Goal: Task Accomplishment & Management: Manage account settings

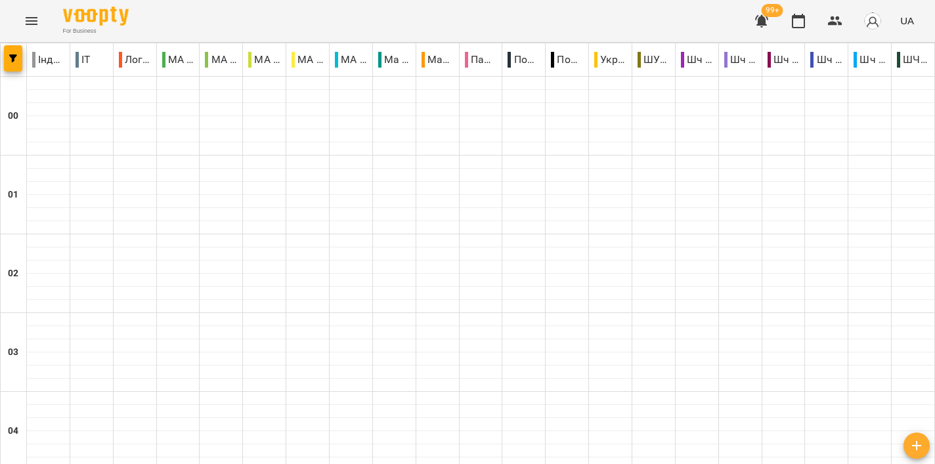
scroll to position [1155, 0]
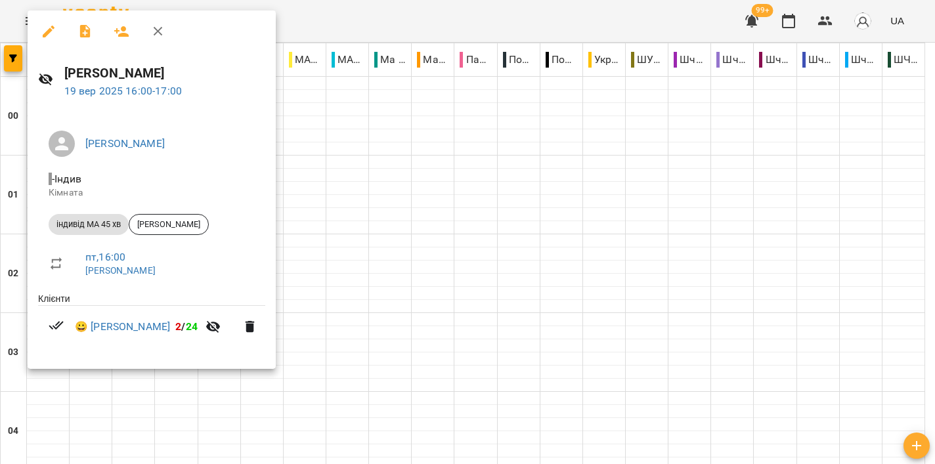
click at [621, 219] on div at bounding box center [467, 232] width 935 height 464
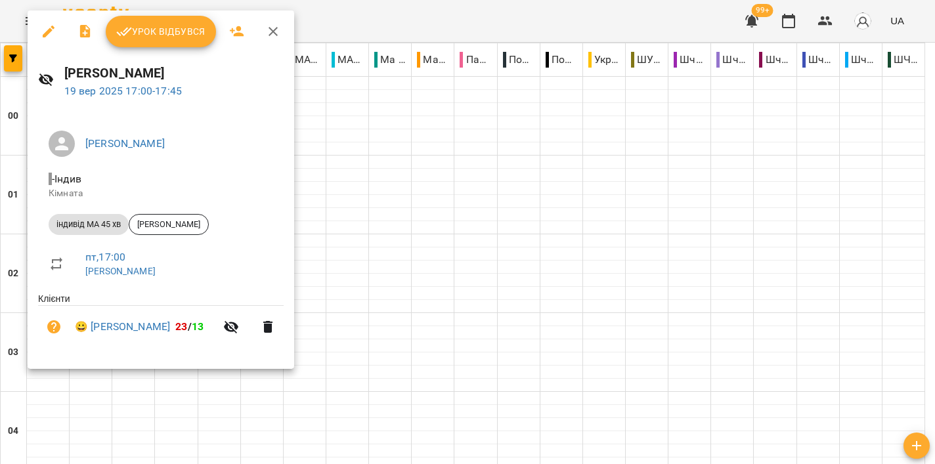
click at [166, 25] on span "Урок відбувся" at bounding box center [160, 32] width 89 height 16
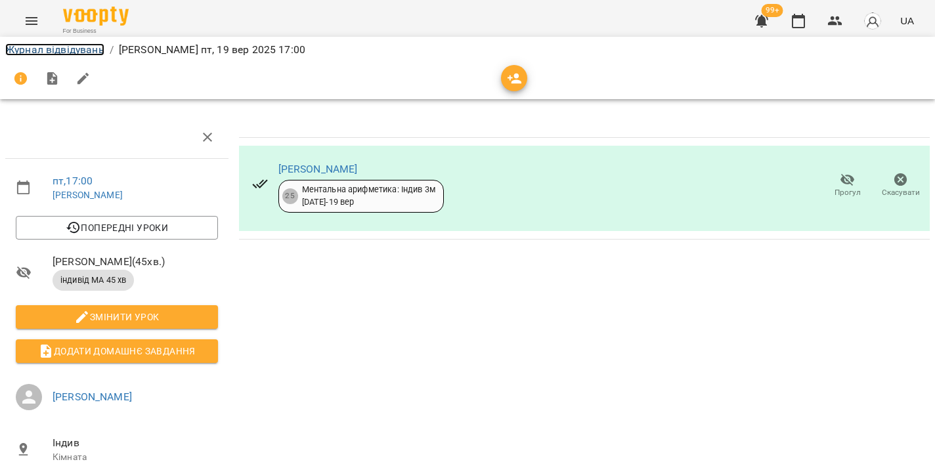
click at [41, 53] on link "Журнал відвідувань" at bounding box center [54, 49] width 99 height 12
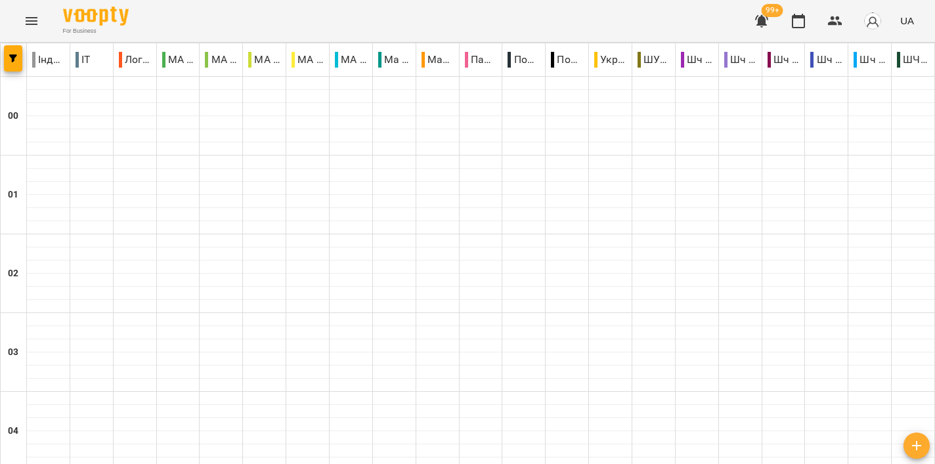
scroll to position [1173, 0]
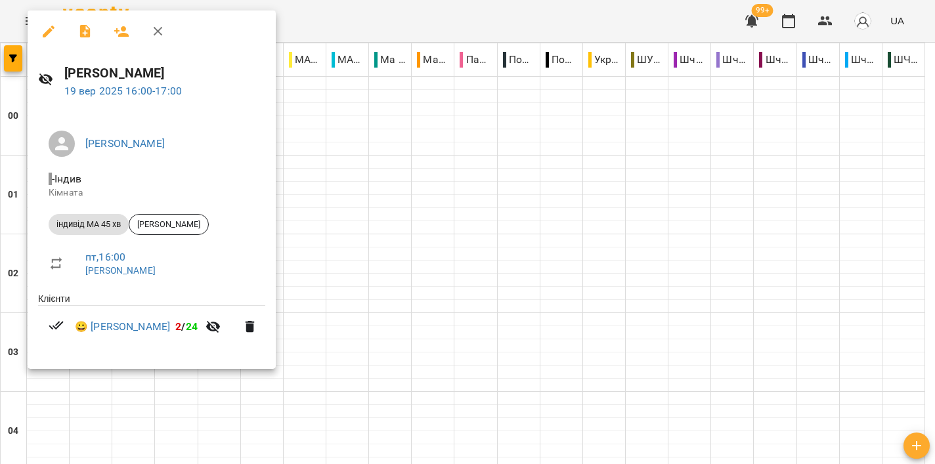
click at [394, 21] on div at bounding box center [467, 232] width 935 height 464
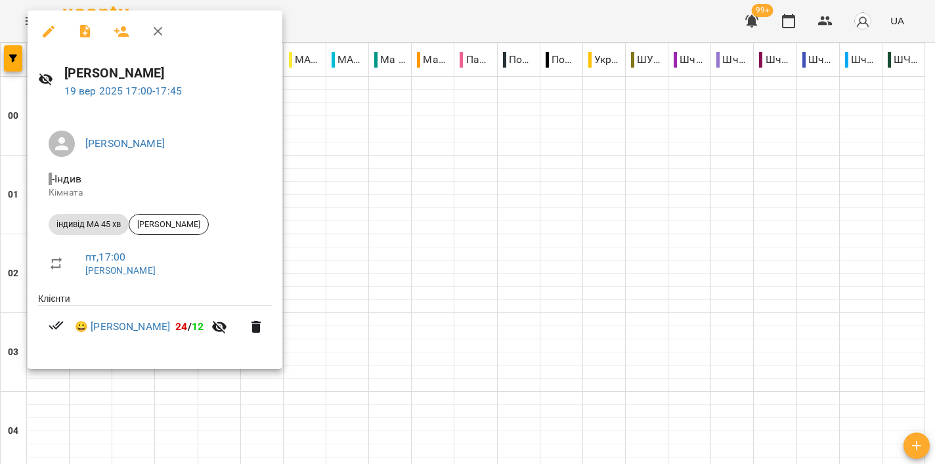
click at [466, 12] on div at bounding box center [467, 232] width 935 height 464
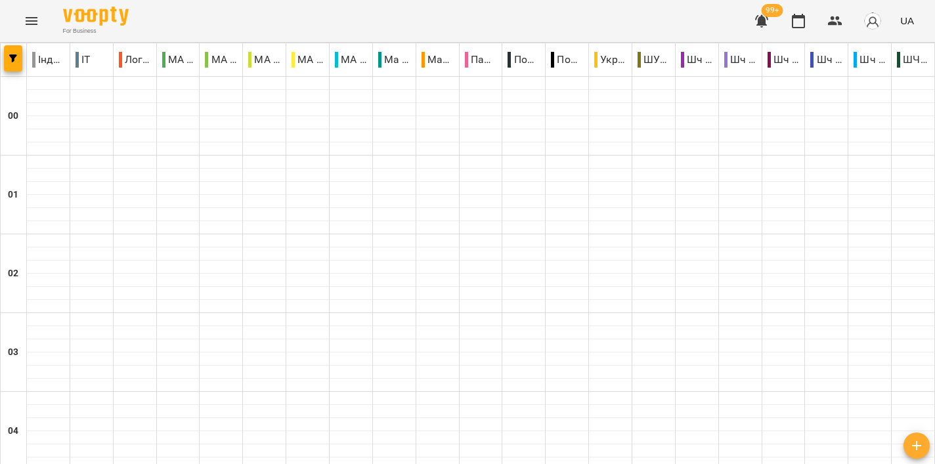
scroll to position [1390, 0]
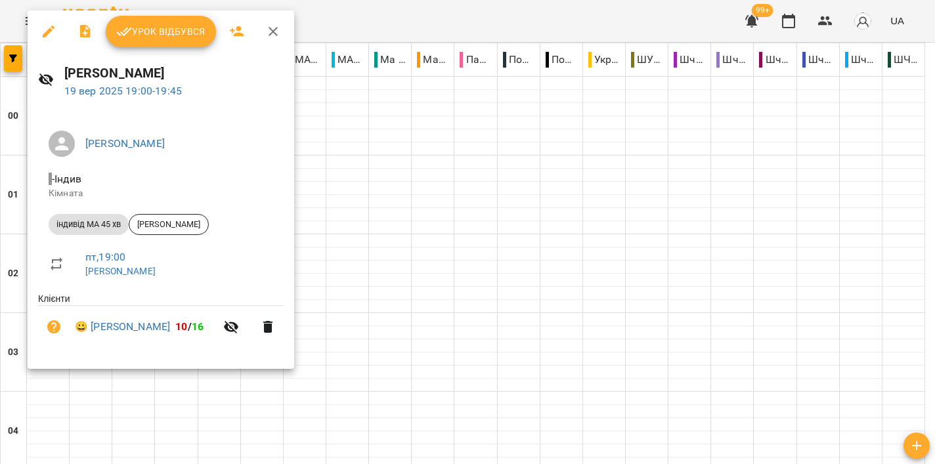
click at [401, 16] on div at bounding box center [467, 232] width 935 height 464
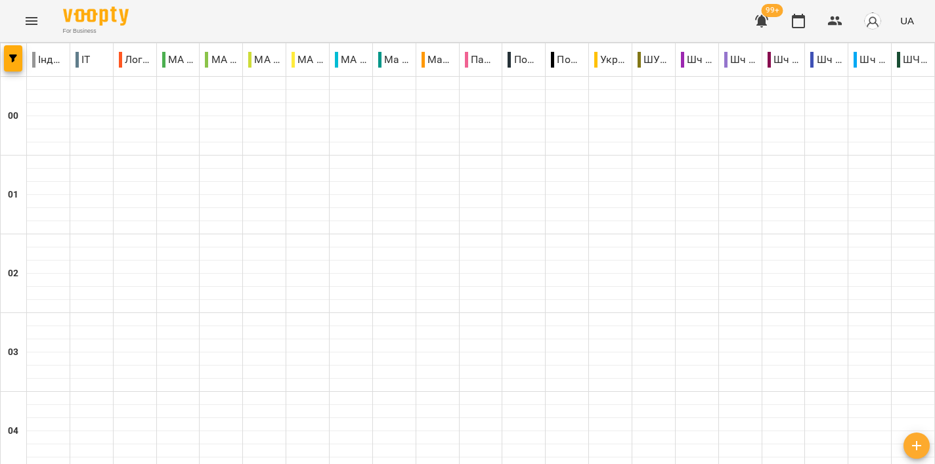
click at [366, 18] on div "For Business 99+ UA" at bounding box center [467, 21] width 935 height 42
